Goal: Information Seeking & Learning: Learn about a topic

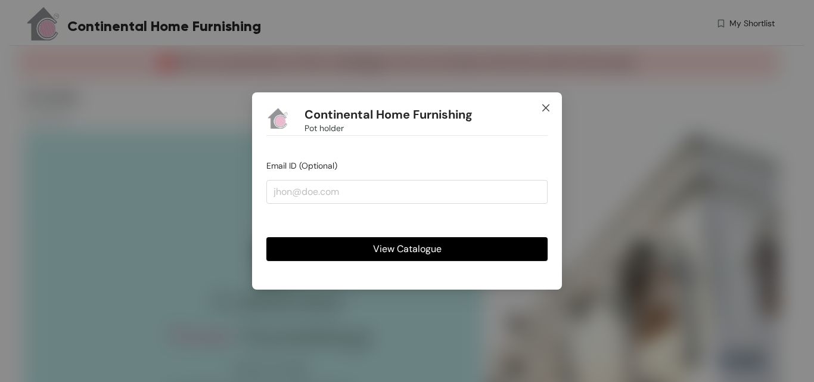
click at [544, 107] on icon "close" at bounding box center [545, 107] width 7 height 7
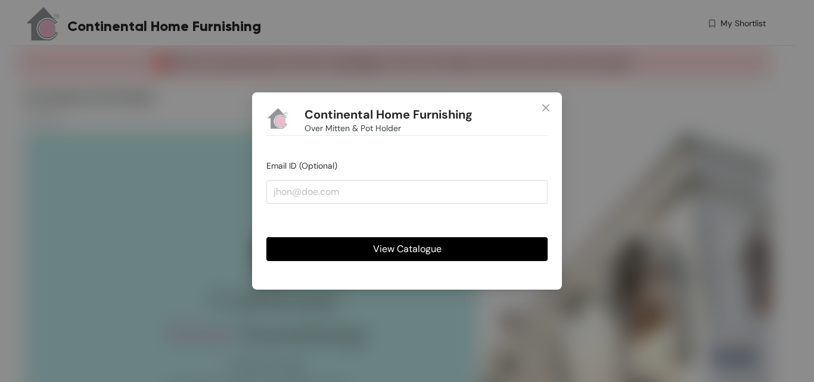
click at [410, 246] on span "View Catalogue" at bounding box center [407, 248] width 69 height 15
